Goal: Find specific page/section: Find specific page/section

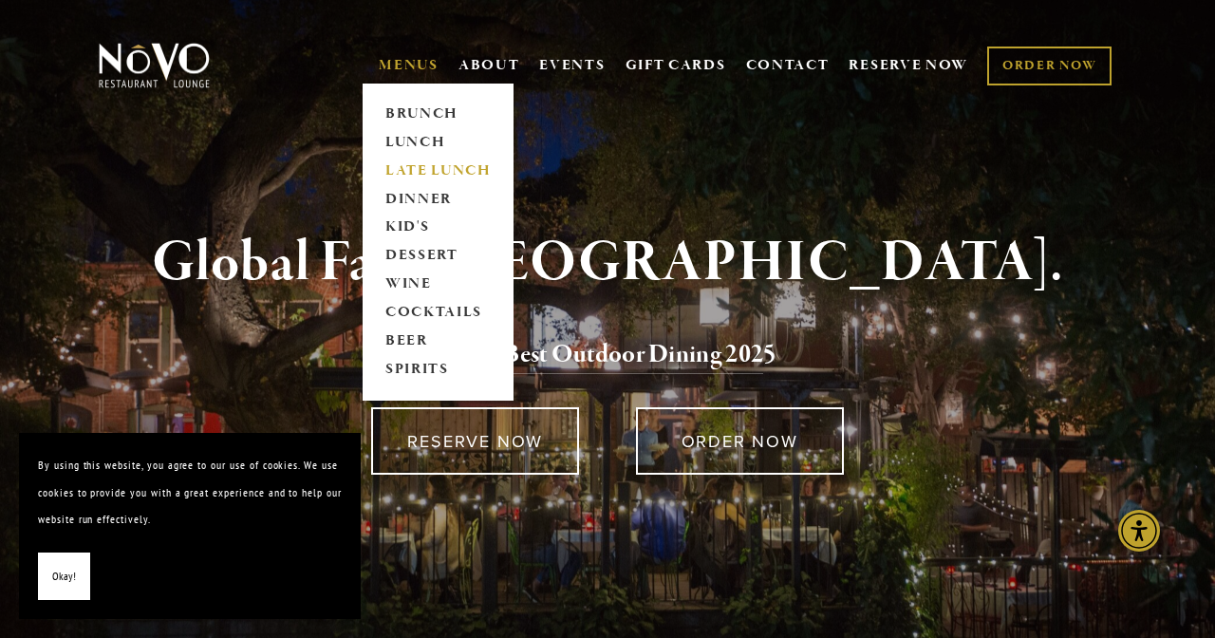
click at [412, 163] on link "LATE LUNCH" at bounding box center [438, 171] width 119 height 28
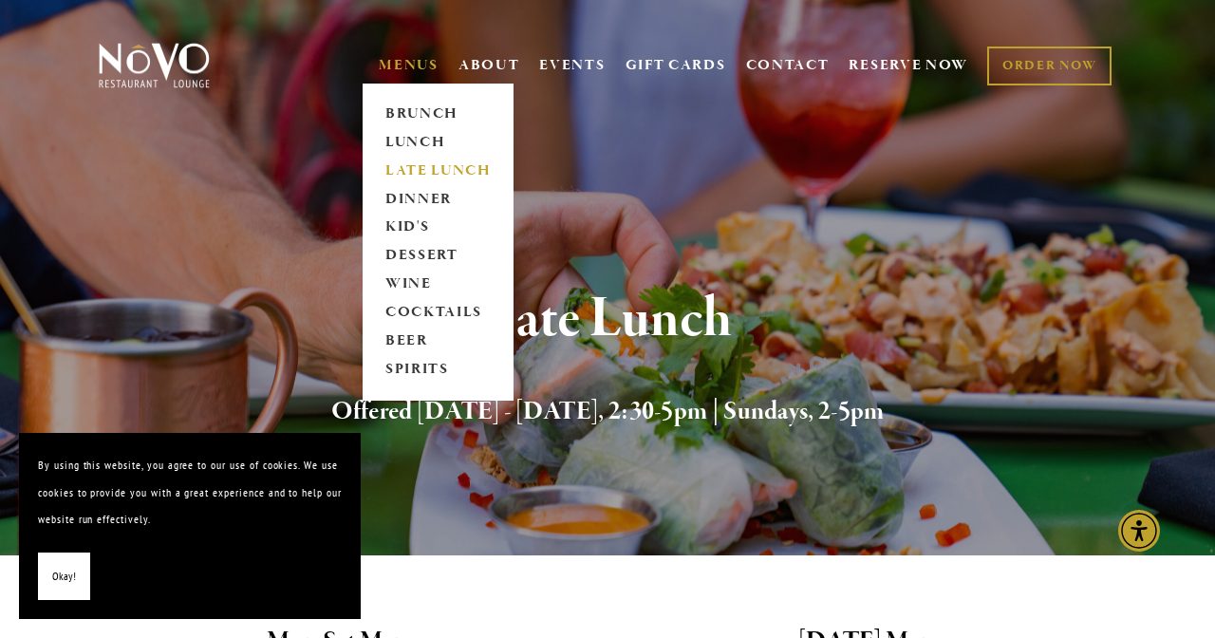
click at [398, 166] on link "LATE LUNCH" at bounding box center [438, 171] width 119 height 28
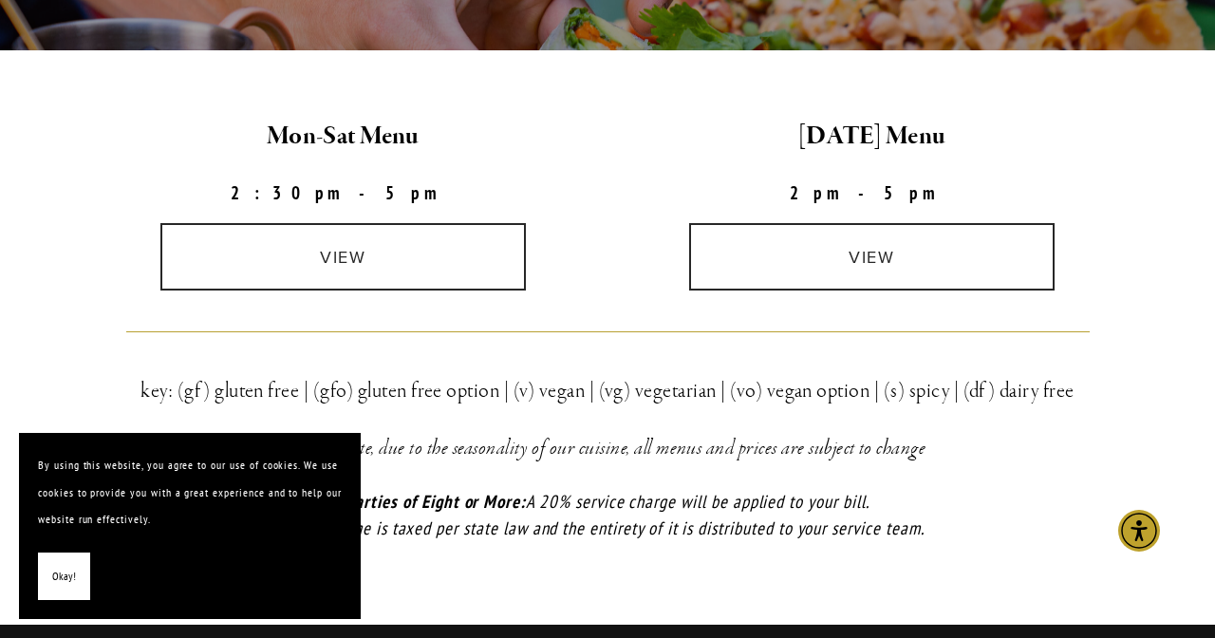
scroll to position [506, 0]
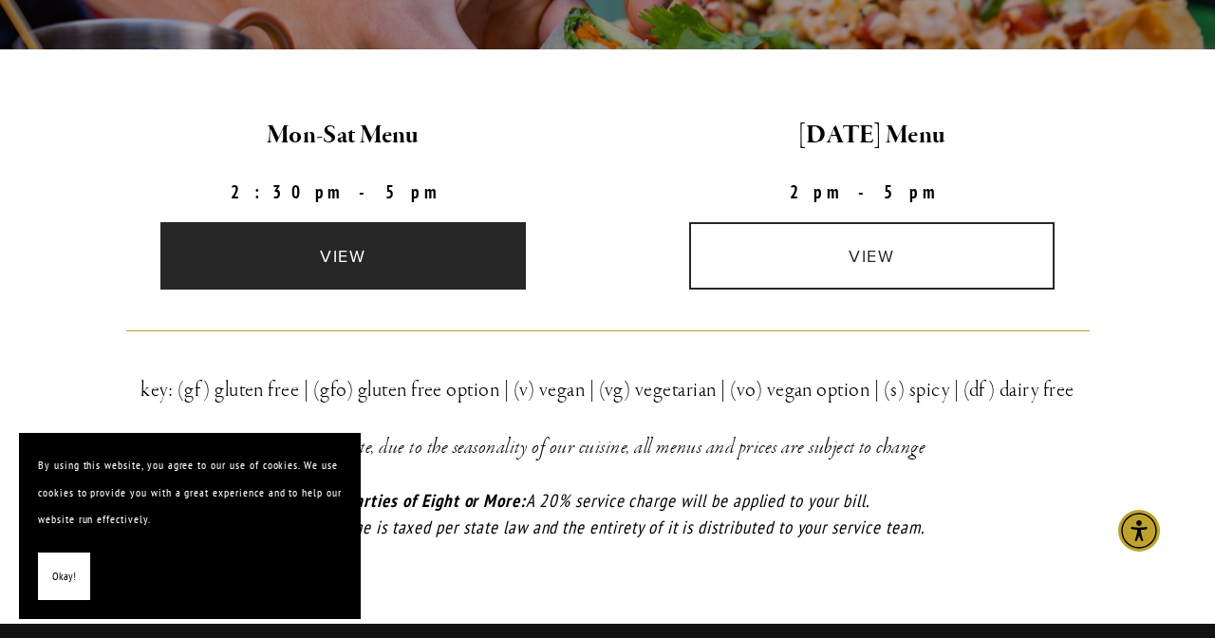
click at [371, 255] on link "view" at bounding box center [343, 255] width 367 height 67
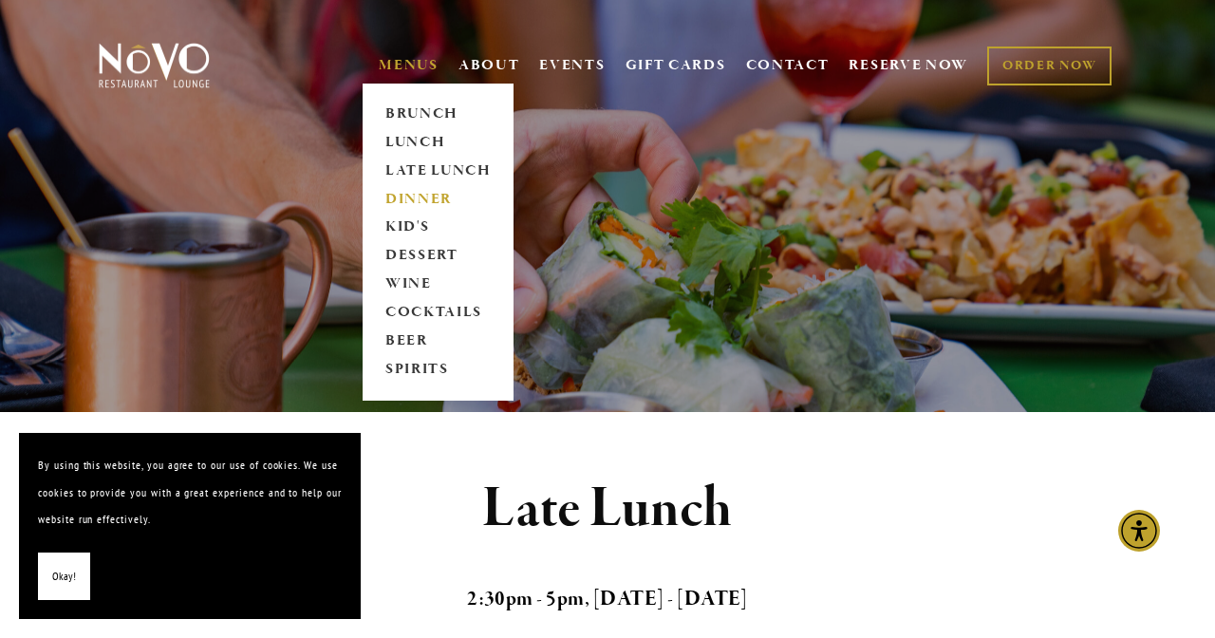
click at [405, 198] on link "DINNER" at bounding box center [438, 199] width 119 height 28
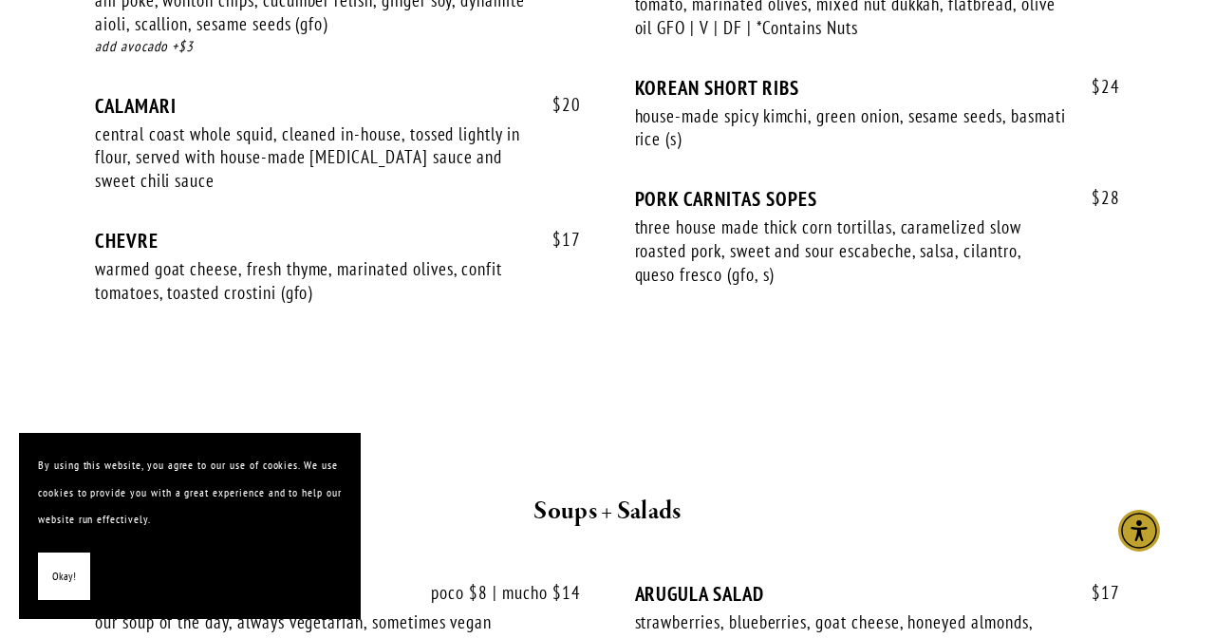
scroll to position [1700, 0]
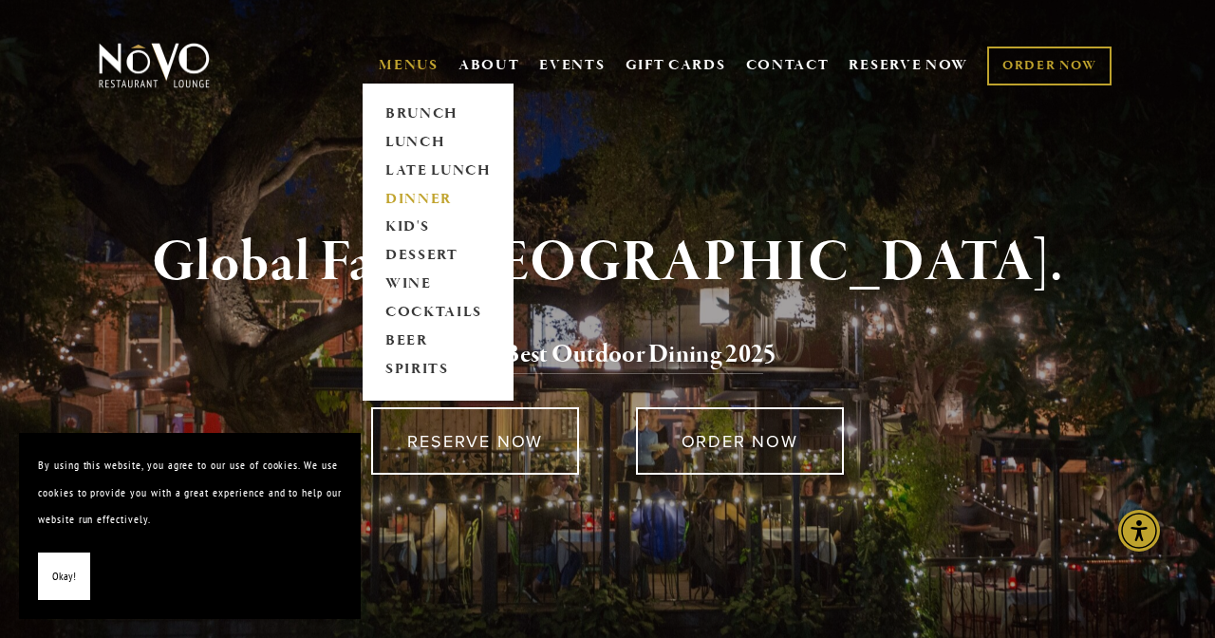
click at [416, 191] on link "DINNER" at bounding box center [438, 199] width 119 height 28
